Goal: Book appointment/travel/reservation

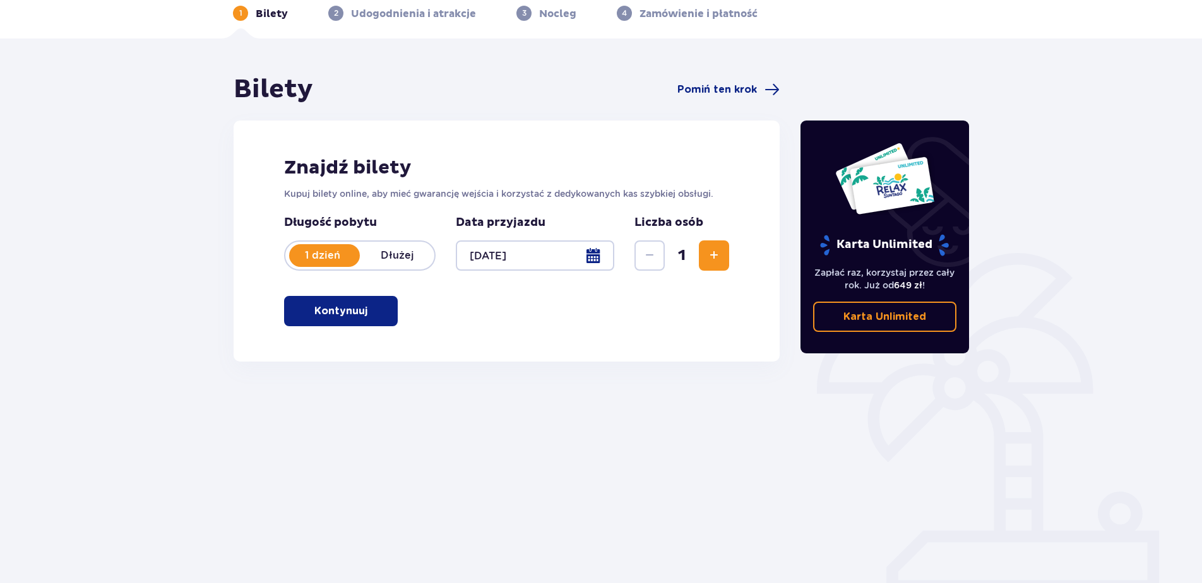
click at [345, 306] on p "Kontynuuj" at bounding box center [340, 311] width 53 height 14
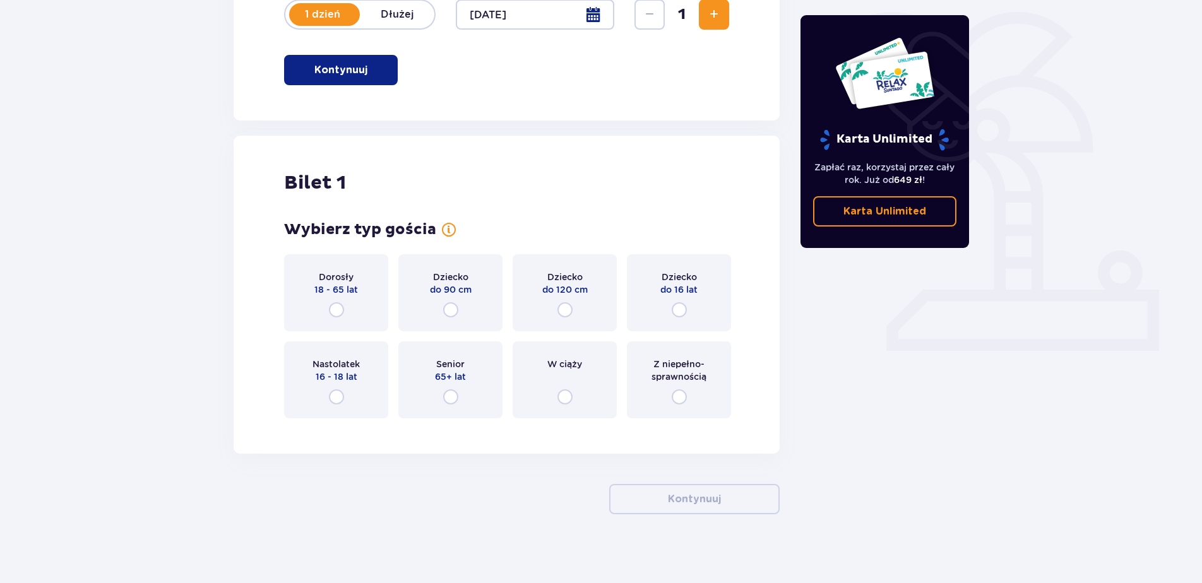
scroll to position [308, 0]
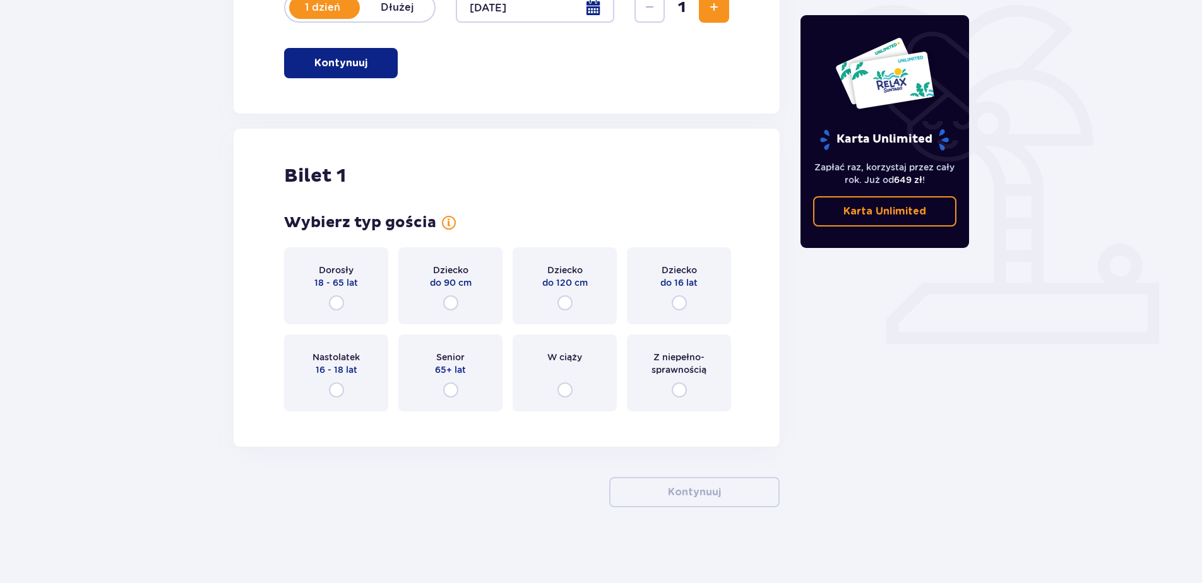
click at [337, 303] on input "radio" at bounding box center [336, 302] width 15 height 15
radio input "true"
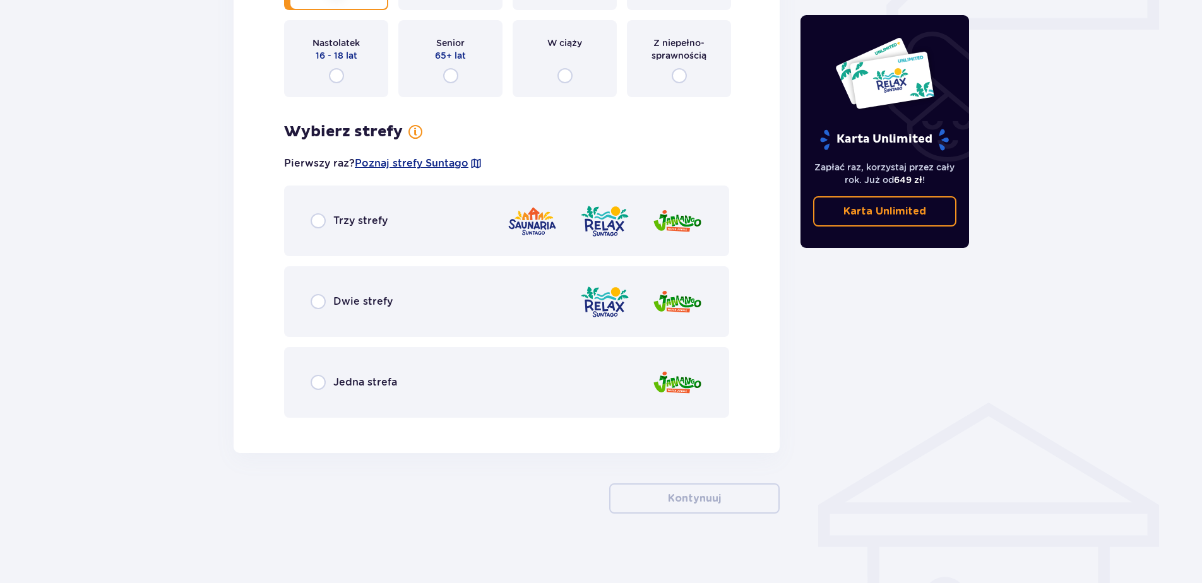
scroll to position [629, 0]
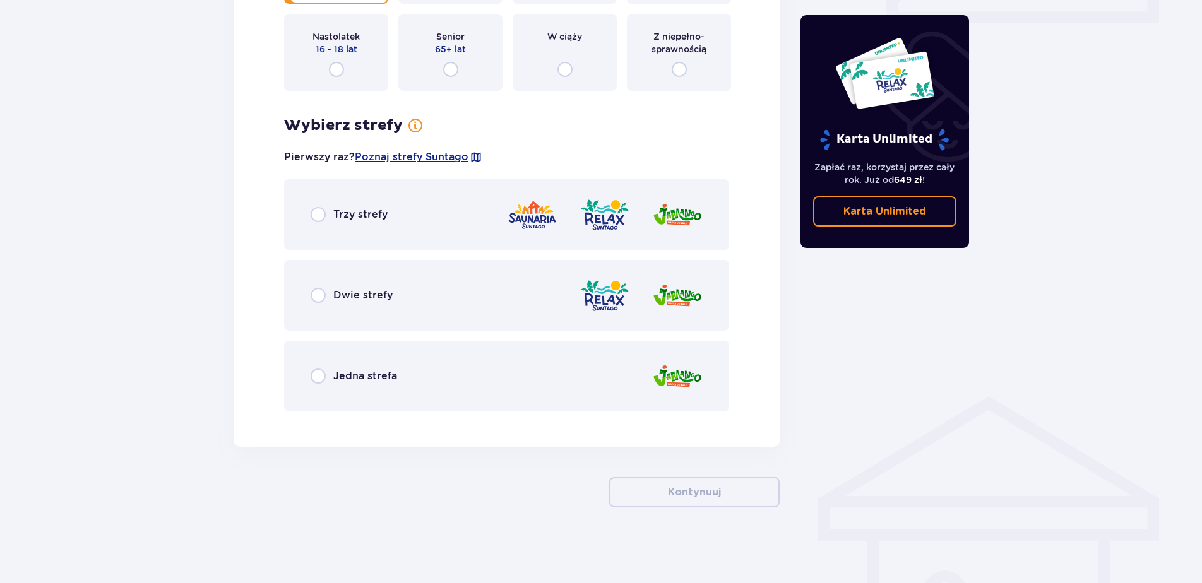
click at [369, 287] on div "Dwie strefy" at bounding box center [506, 295] width 445 height 71
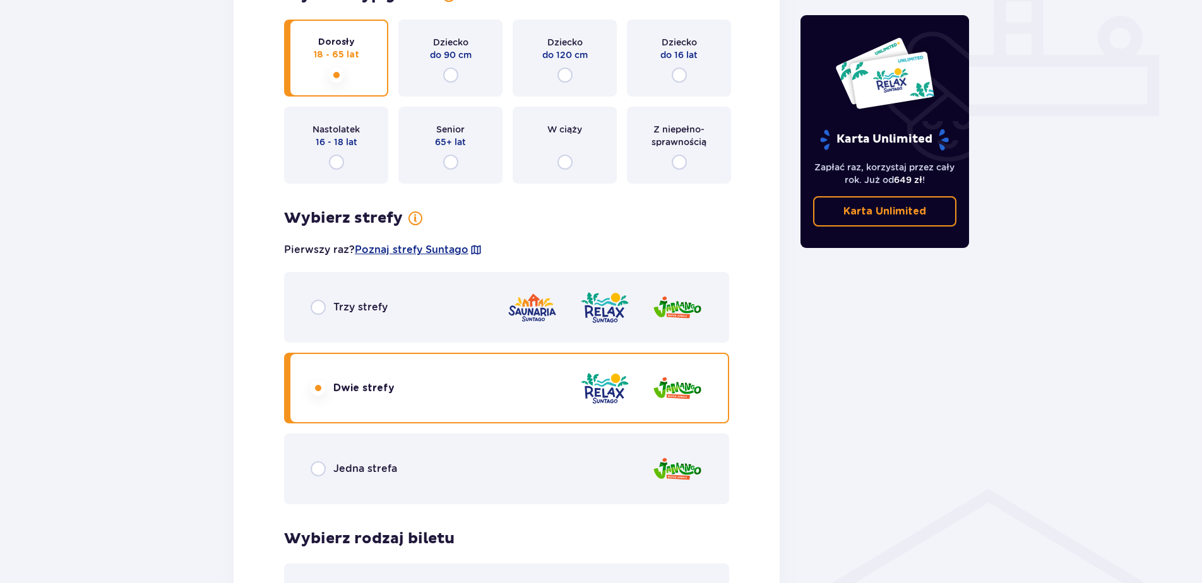
scroll to position [487, 0]
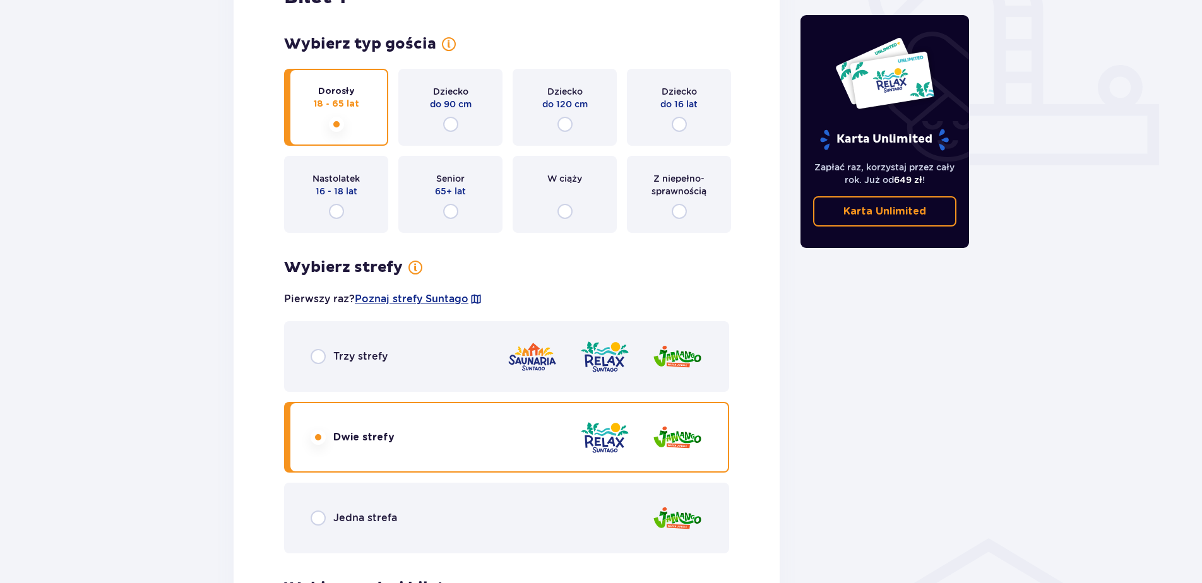
click at [560, 213] on input "radio" at bounding box center [564, 211] width 15 height 15
radio input "true"
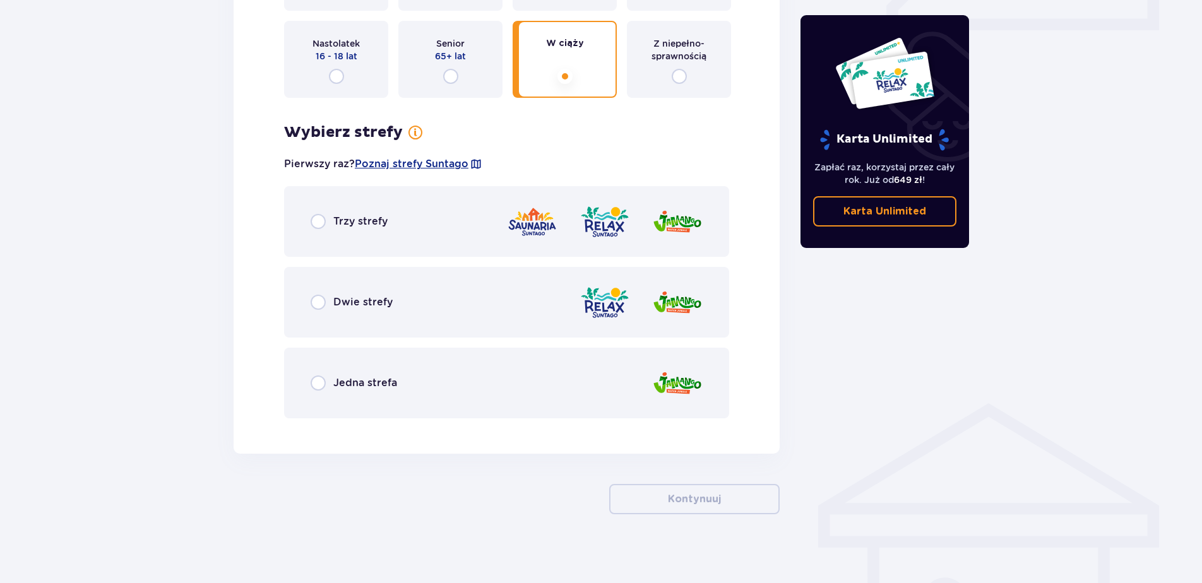
scroll to position [629, 0]
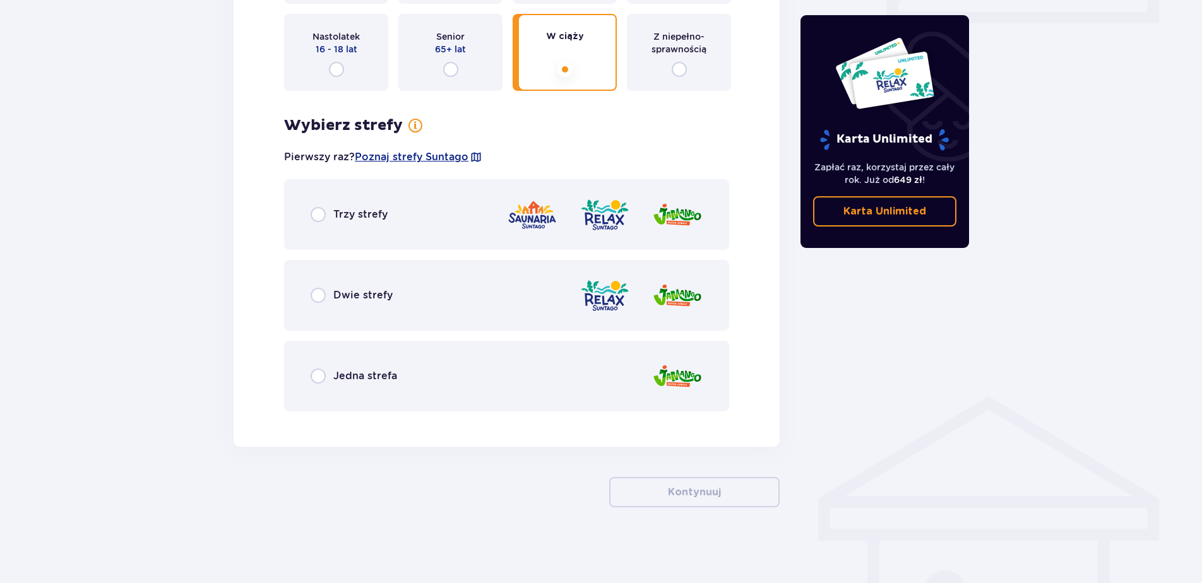
click at [513, 287] on div "Dwie strefy" at bounding box center [506, 295] width 445 height 71
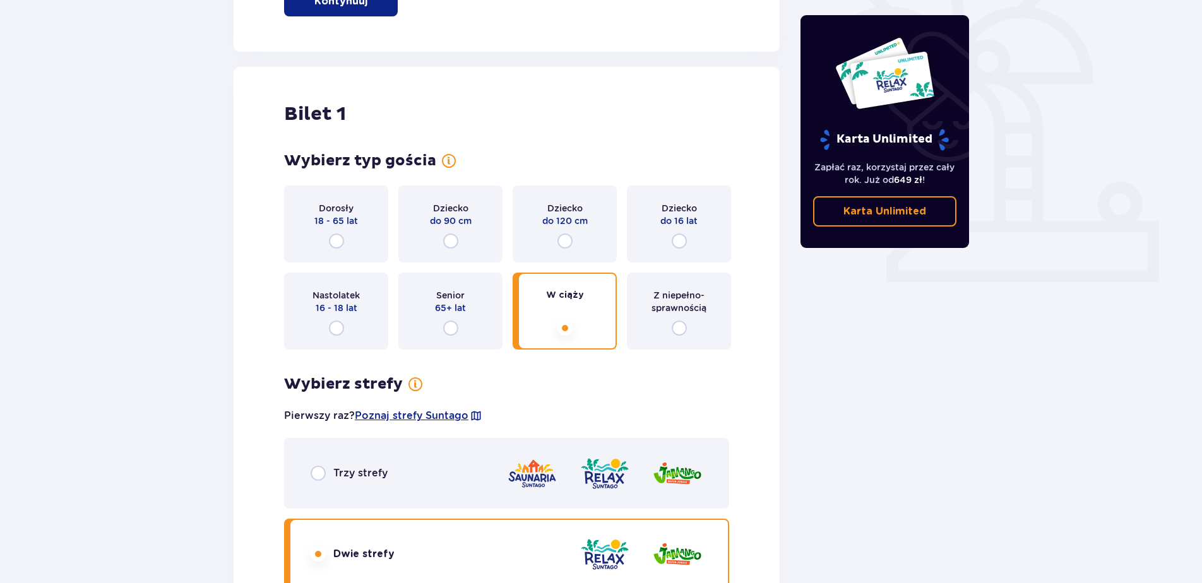
scroll to position [360, 0]
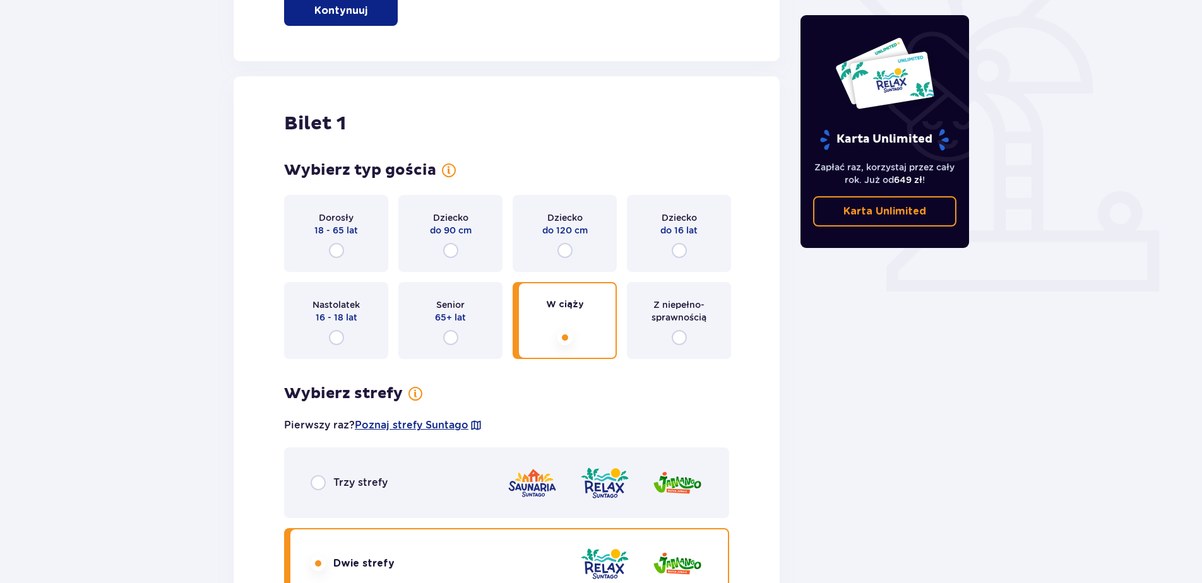
click at [345, 254] on div "Dorosły 18 - 65 lat" at bounding box center [336, 233] width 104 height 77
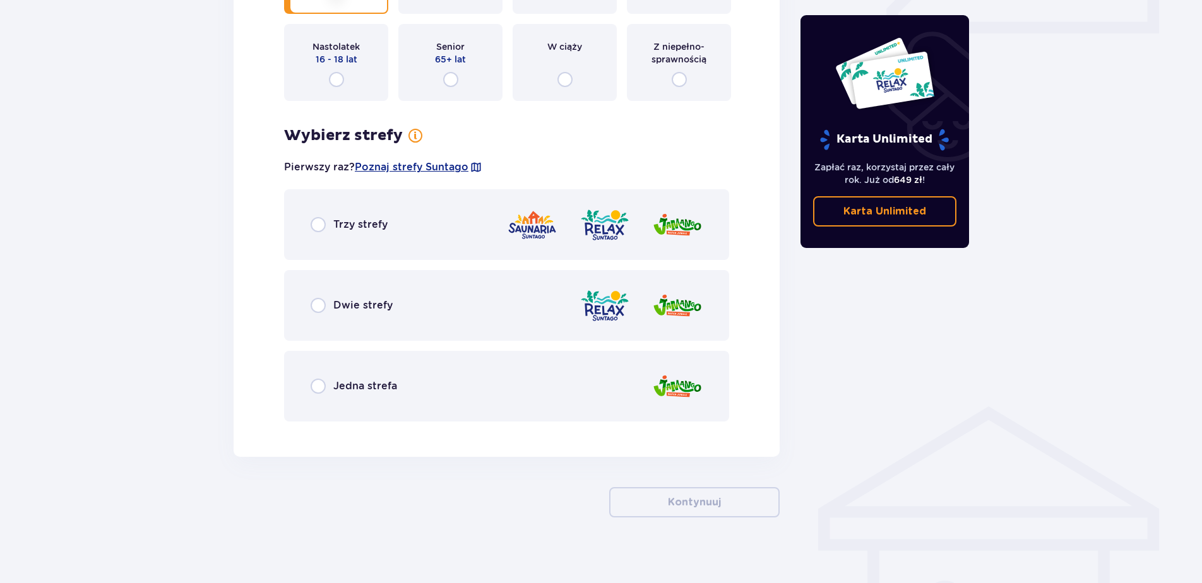
scroll to position [629, 0]
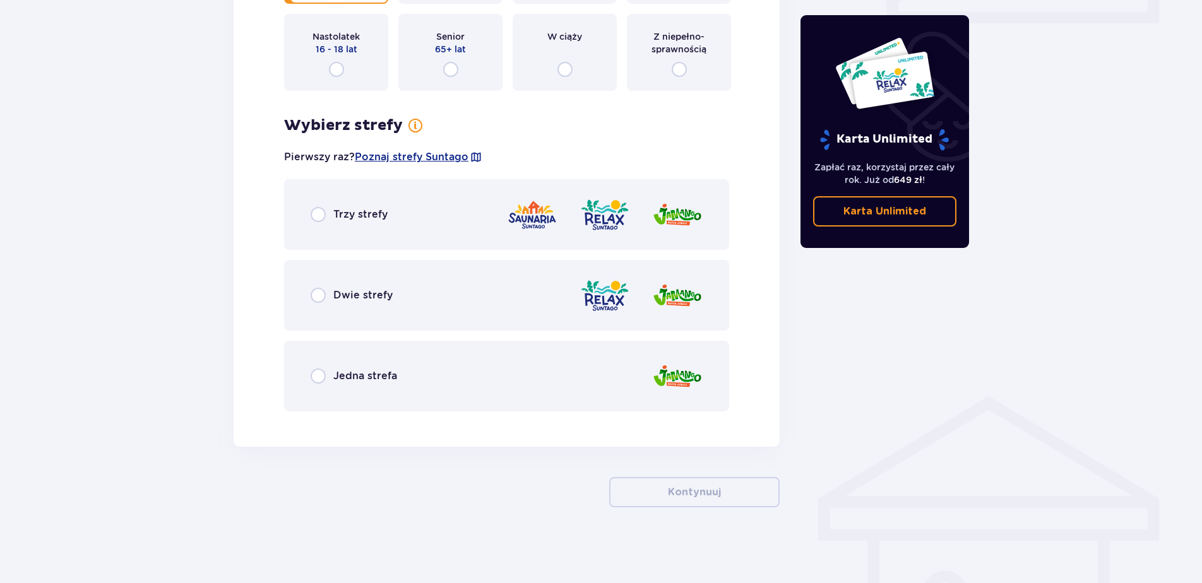
click at [424, 238] on div "Trzy strefy" at bounding box center [506, 214] width 445 height 71
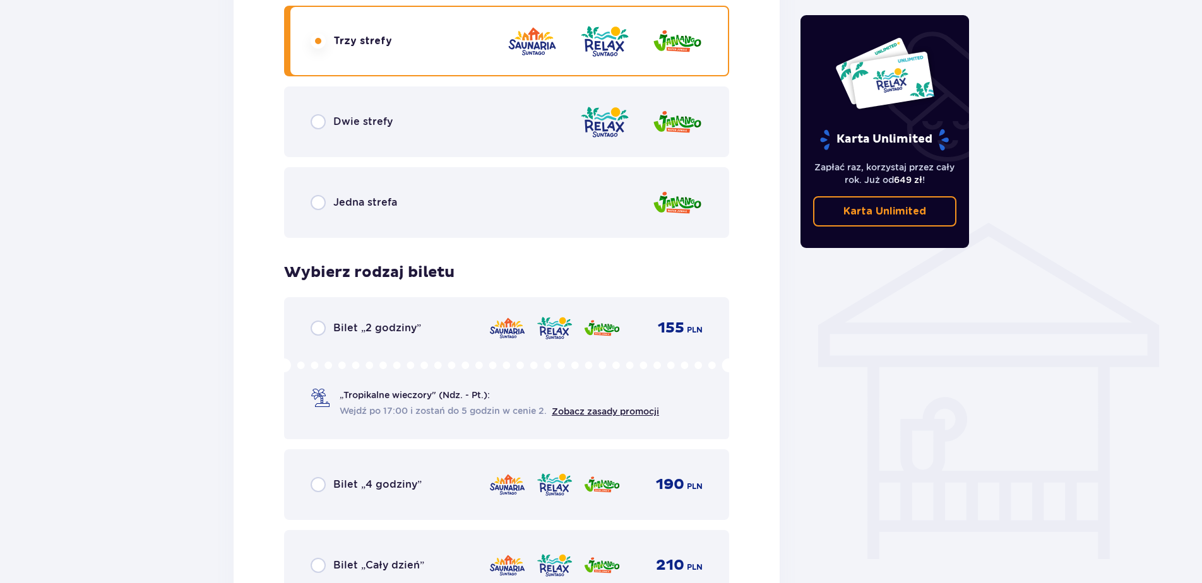
click at [447, 195] on div "Jedna strefa" at bounding box center [506, 202] width 445 height 71
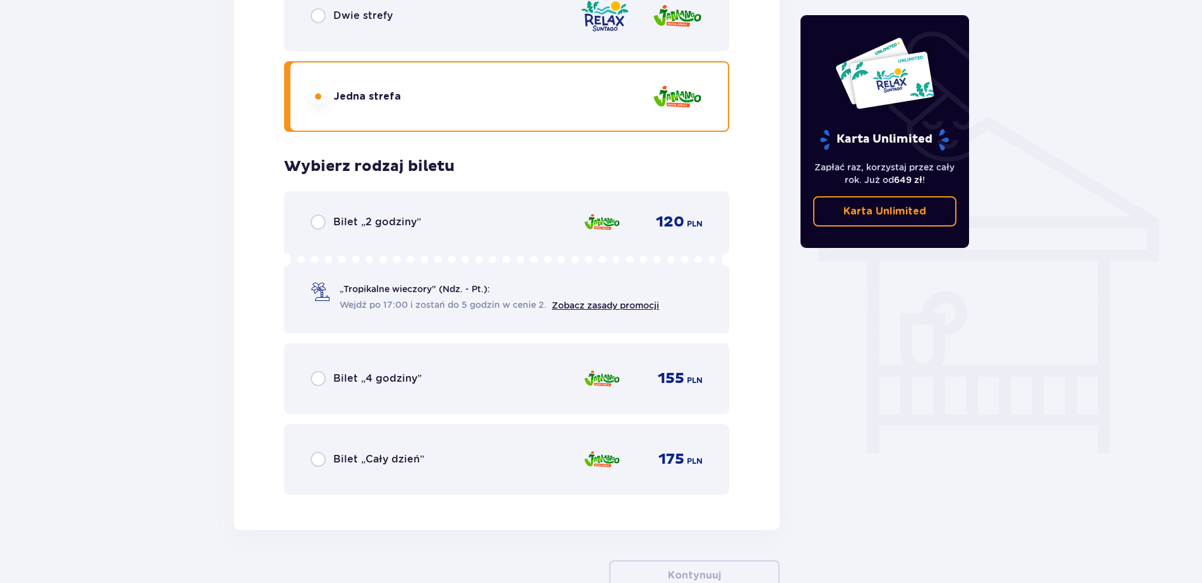
scroll to position [802, 0]
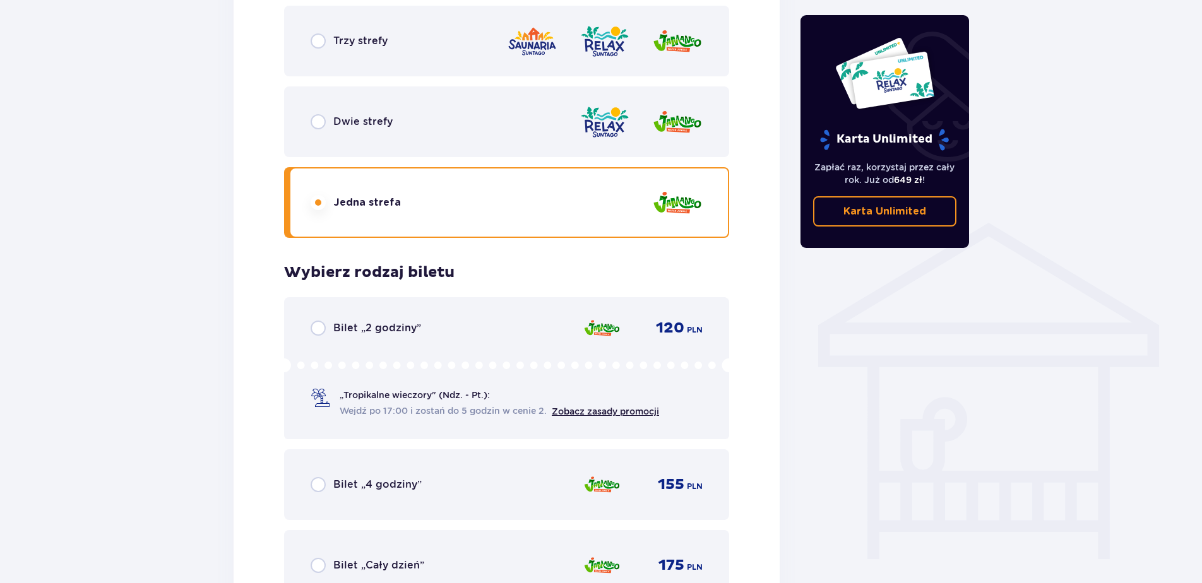
click at [393, 136] on div "Dwie strefy" at bounding box center [506, 121] width 445 height 71
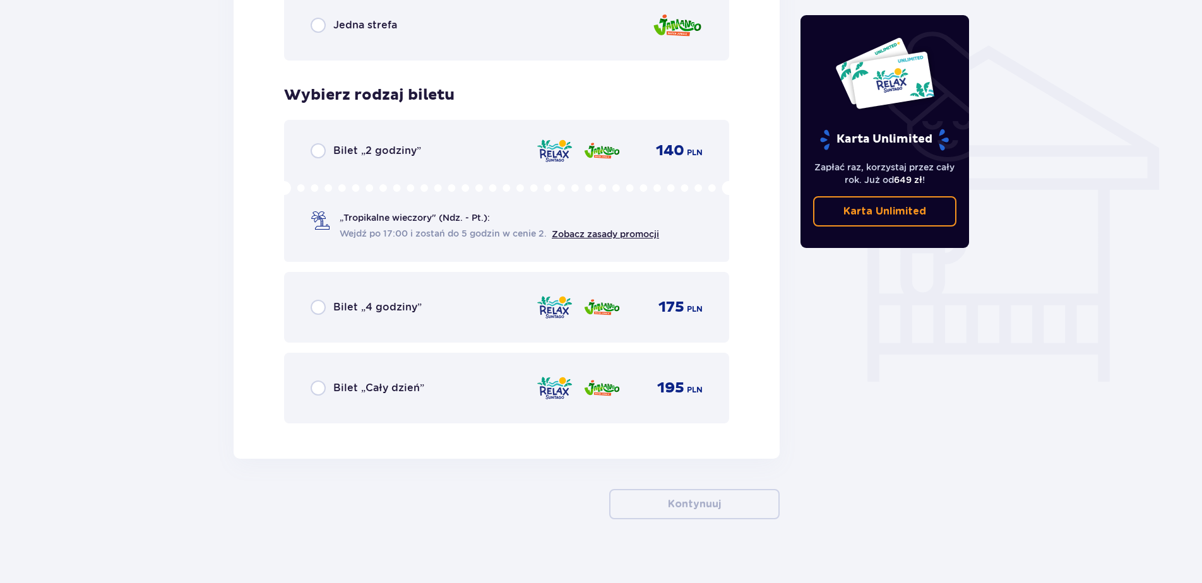
scroll to position [992, 0]
